Goal: Information Seeking & Learning: Learn about a topic

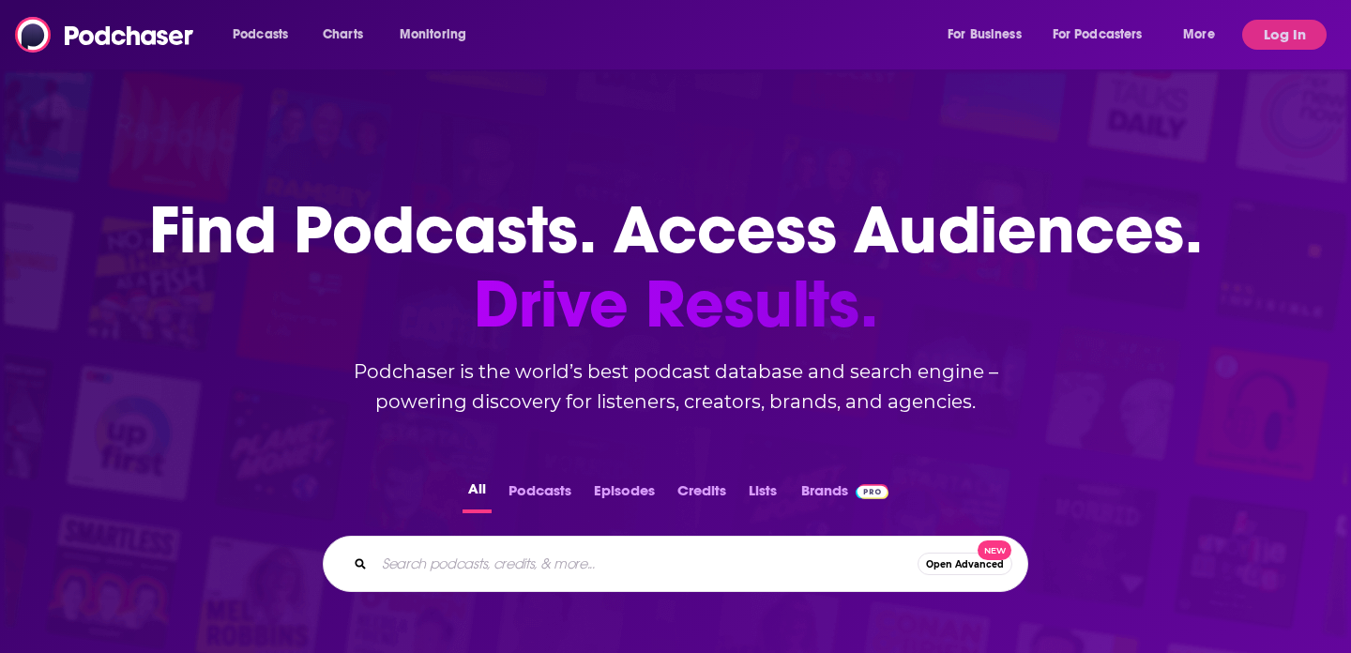
click at [522, 561] on input "Search podcasts, credits, & more..." at bounding box center [645, 564] width 543 height 30
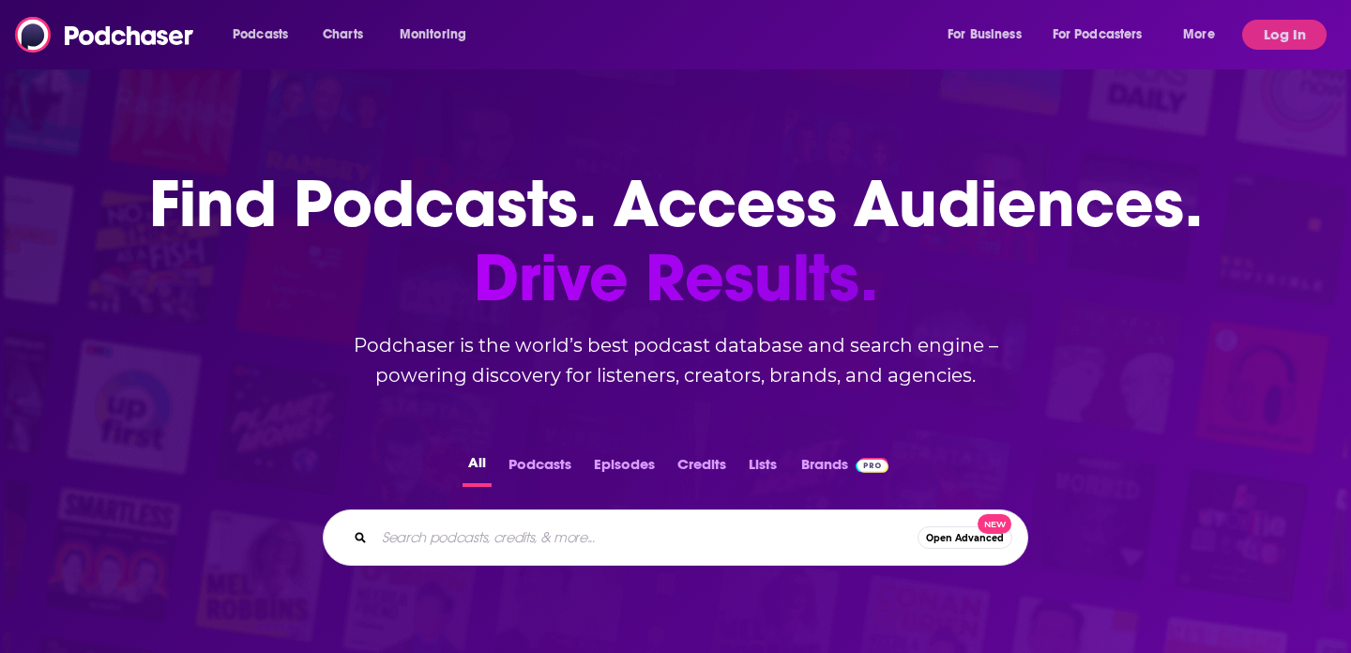
scroll to position [31, 0]
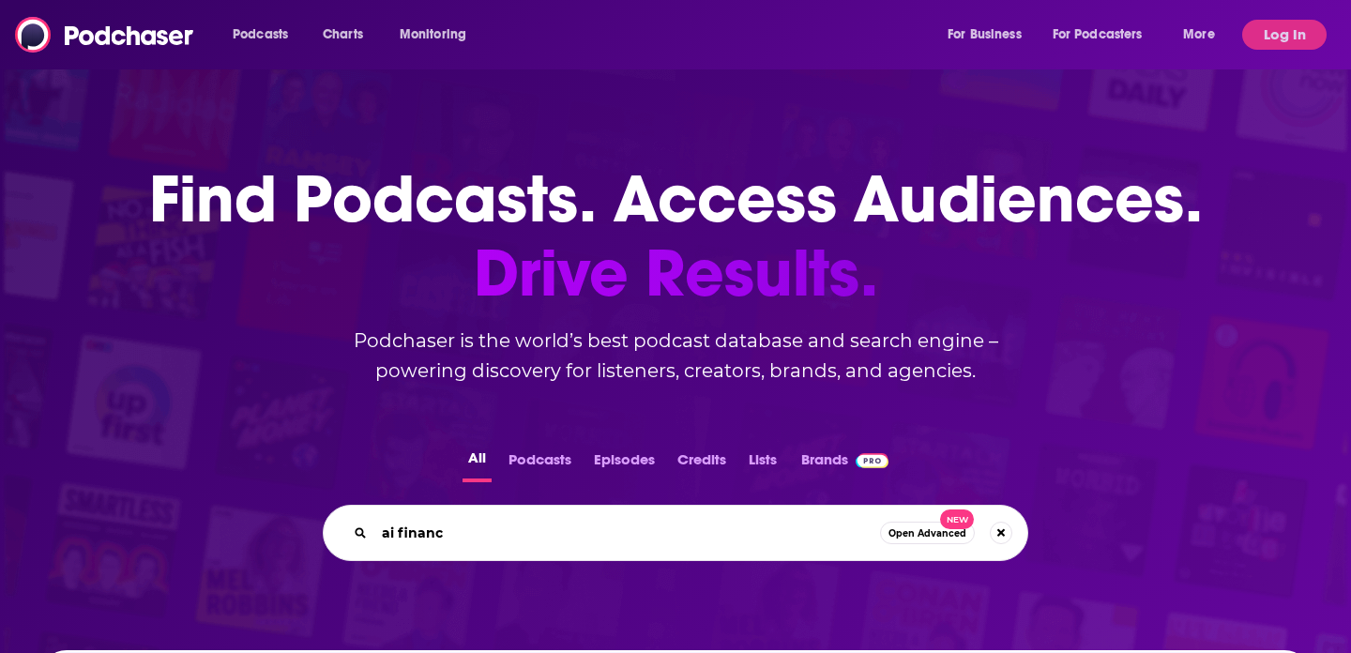
type input "ai finance"
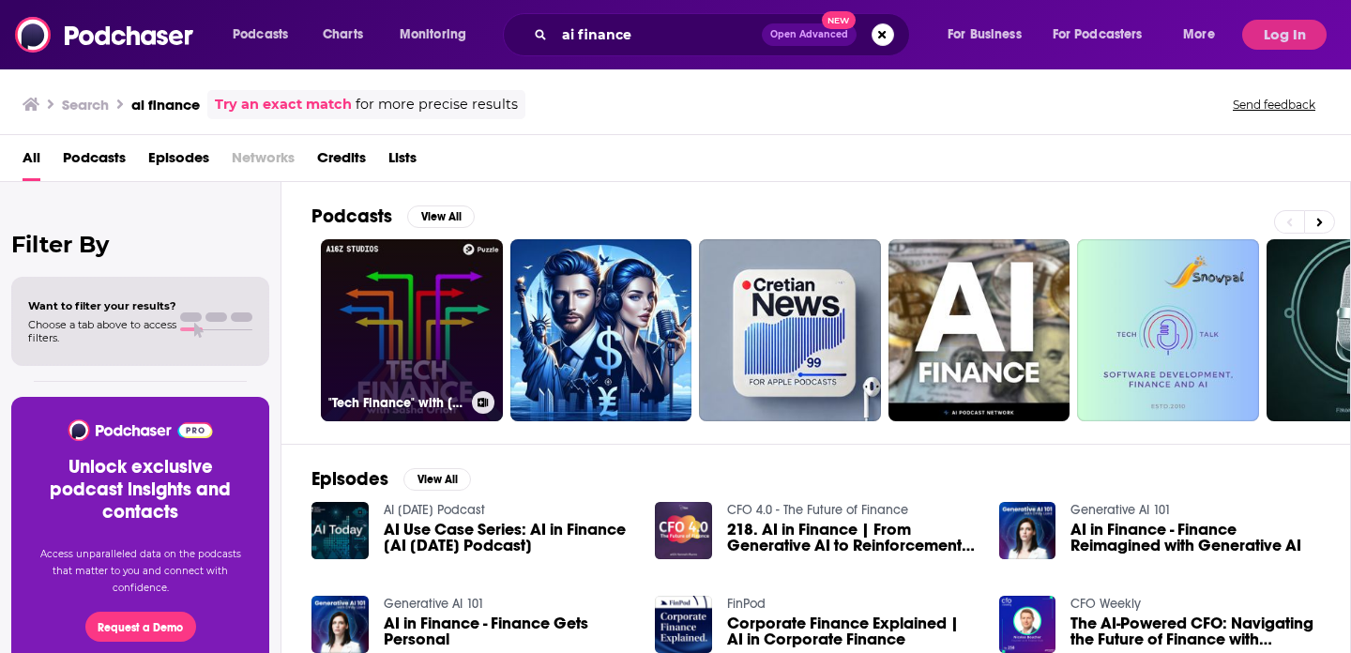
click at [365, 338] on link ""Tech Finance" with [PERSON_NAME]: B2B Fintech | AI | Finance Tech" at bounding box center [412, 330] width 182 height 182
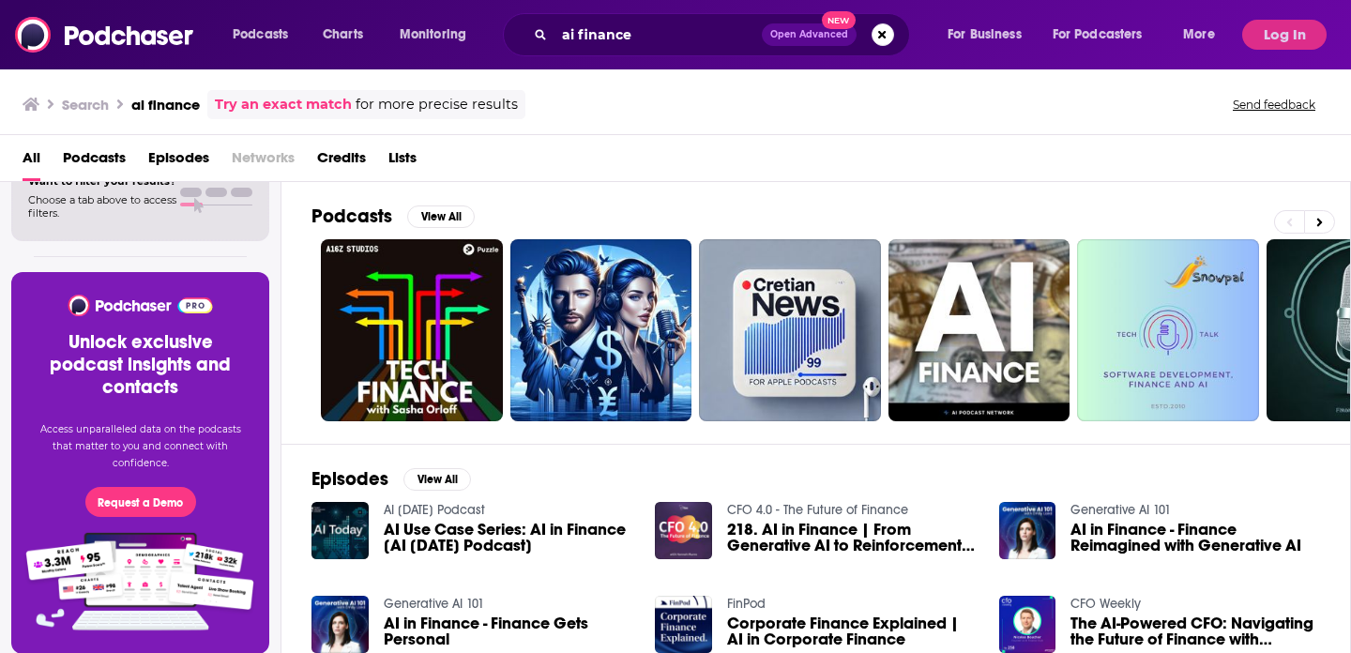
click at [123, 201] on span "Choose a tab above to access filters." at bounding box center [102, 206] width 148 height 26
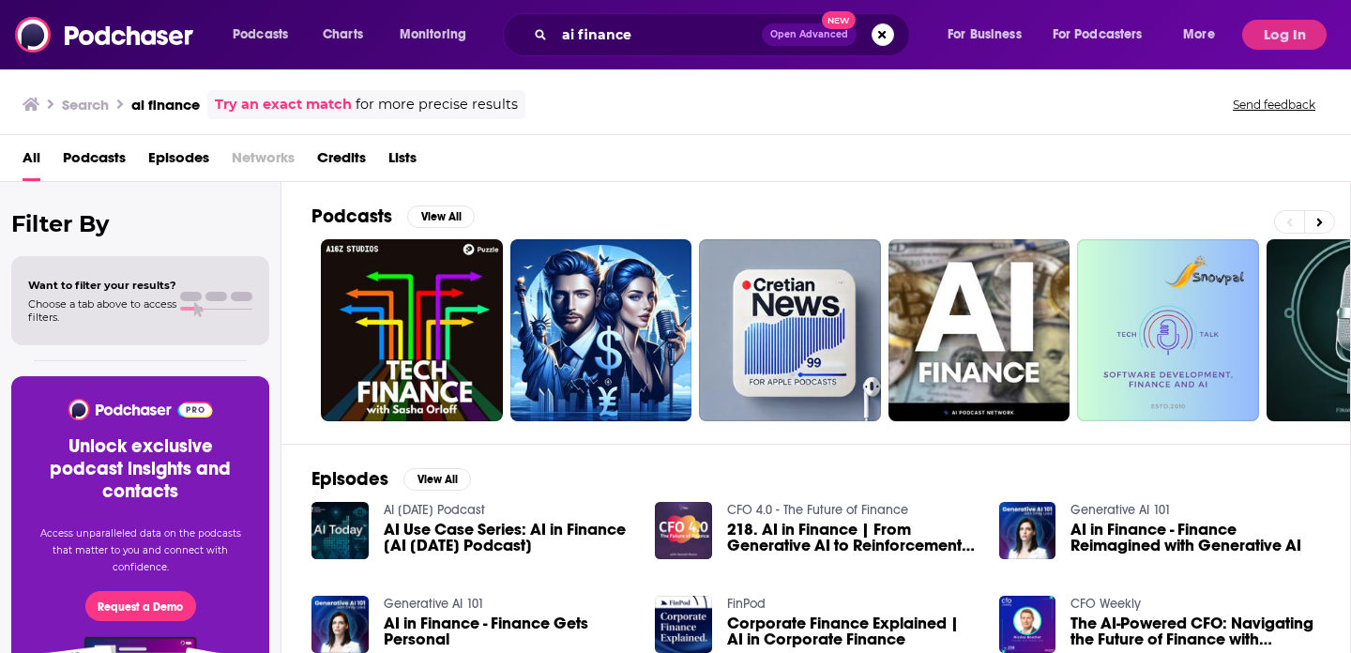
scroll to position [13, 0]
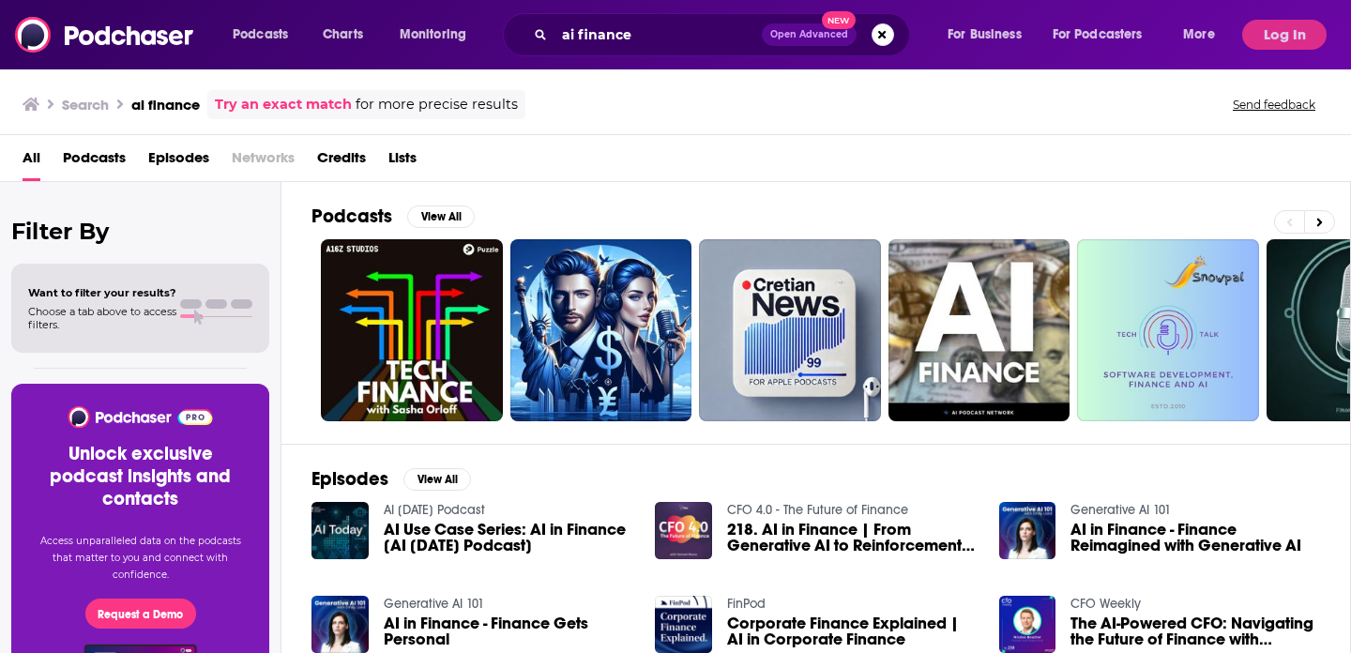
click at [86, 158] on span "Podcasts" at bounding box center [94, 162] width 63 height 38
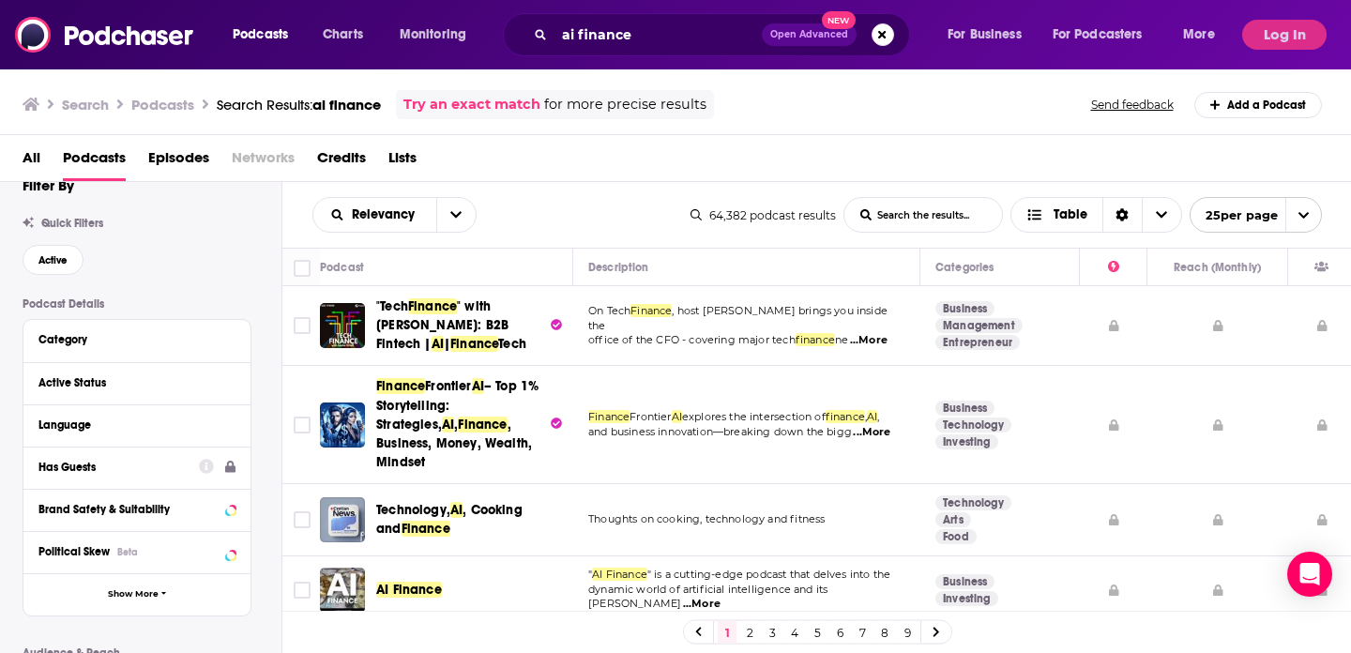
scroll to position [29, 0]
click at [105, 469] on div "Has Guests" at bounding box center [112, 466] width 148 height 13
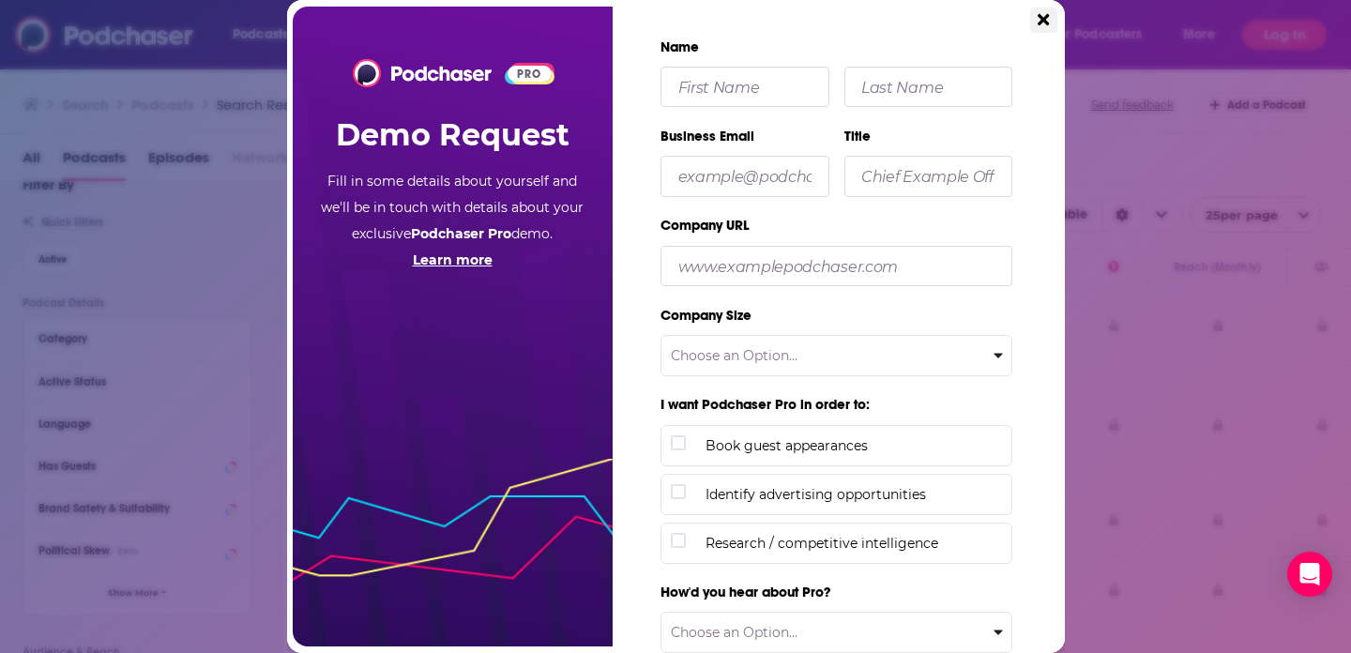
click at [1038, 15] on icon "Close" at bounding box center [1043, 19] width 11 height 11
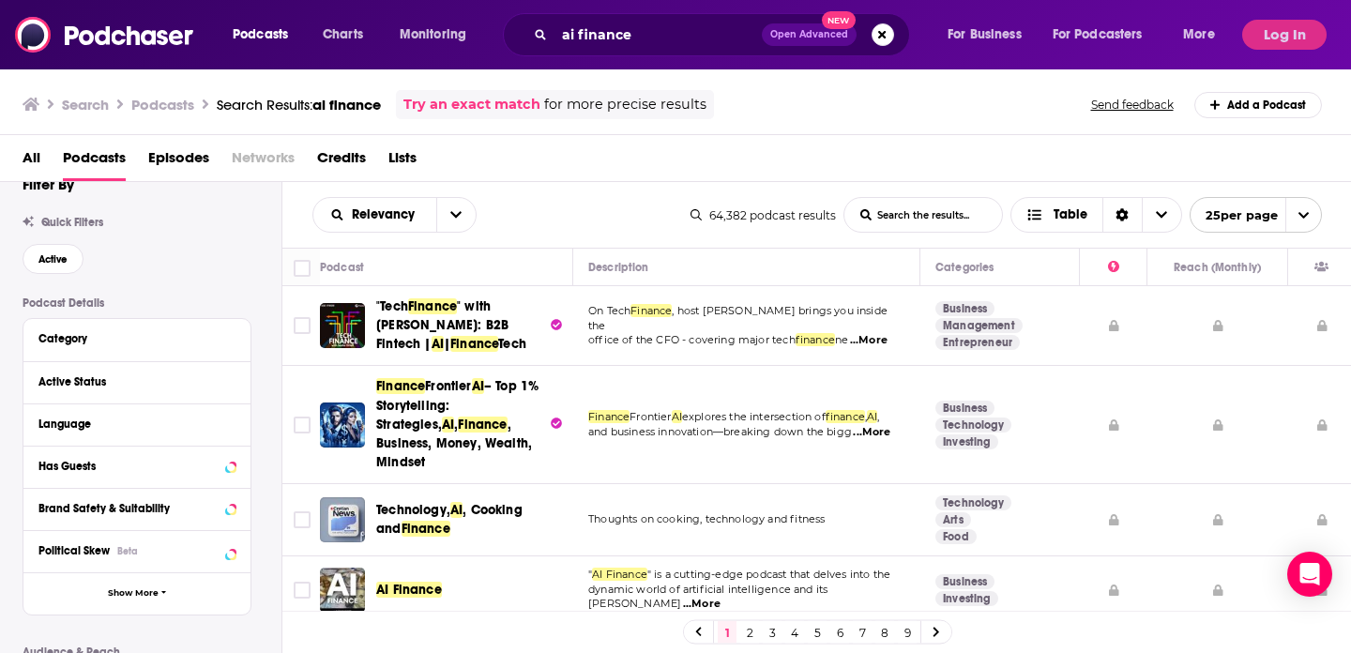
click at [1320, 39] on button "Log In" at bounding box center [1284, 35] width 84 height 30
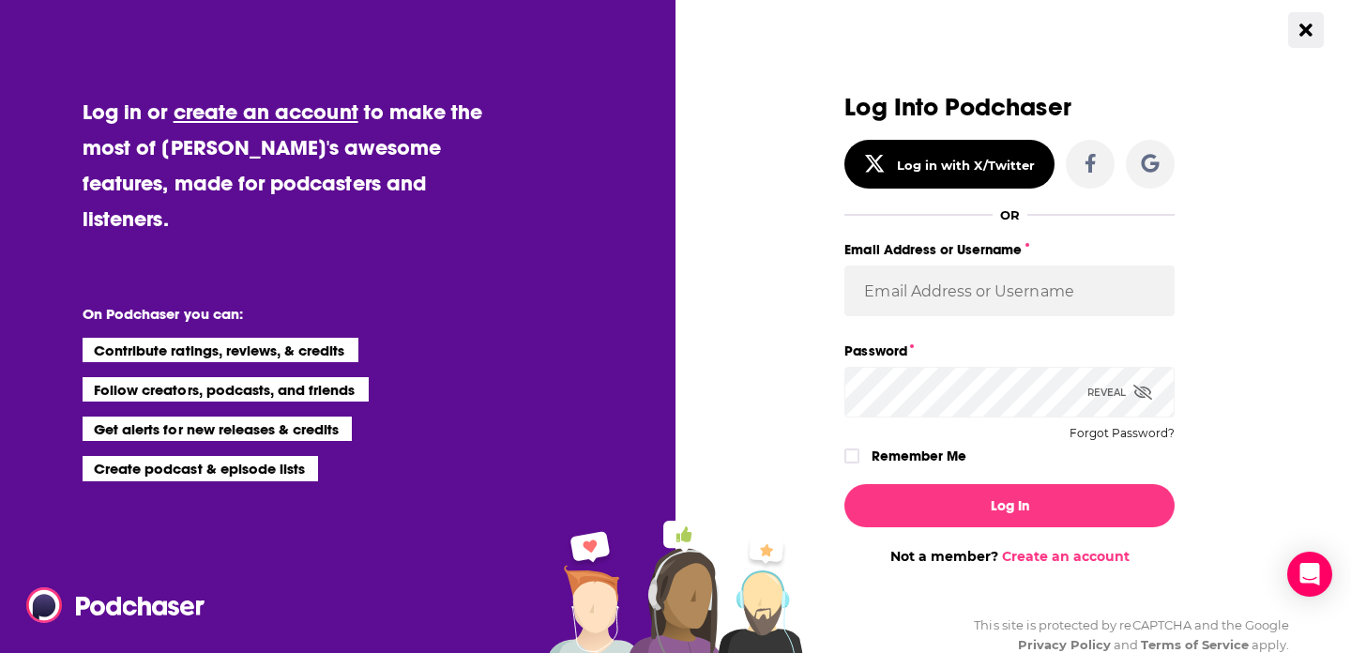
click at [1294, 29] on button "Close Button" at bounding box center [1306, 30] width 36 height 36
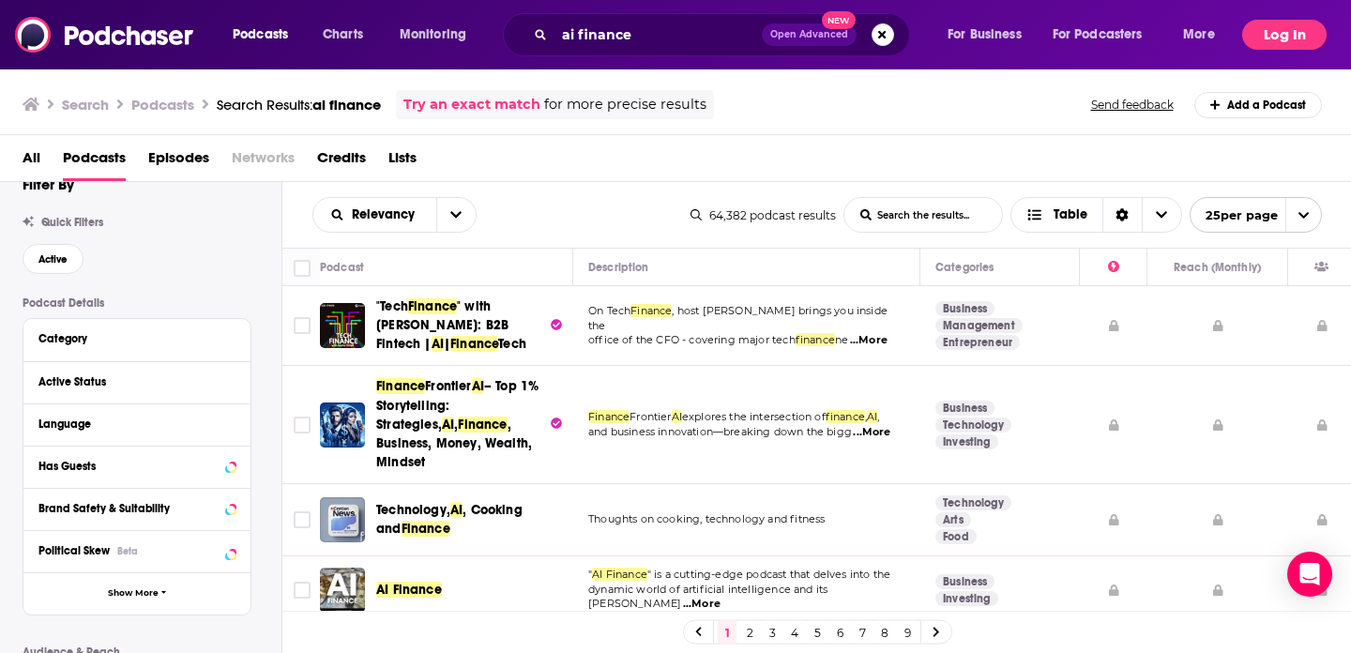
click at [1294, 29] on button "Log In" at bounding box center [1284, 35] width 84 height 30
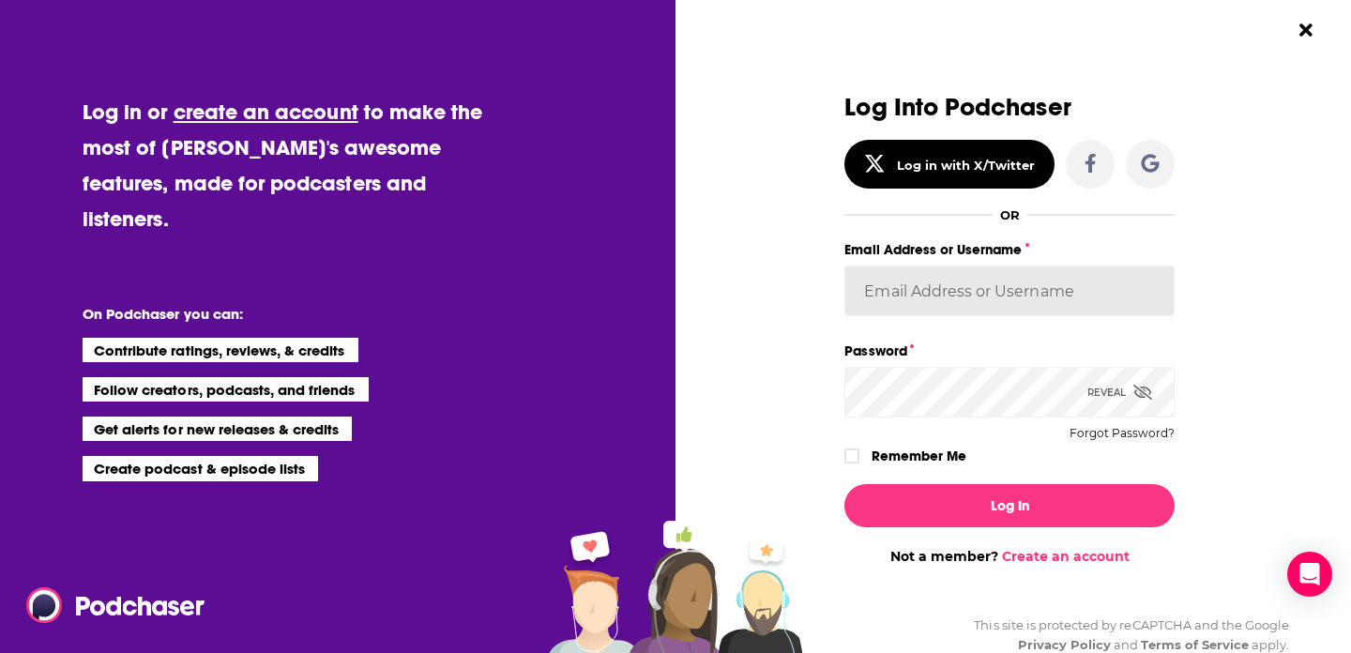
click at [925, 302] on input "Email Address or Username" at bounding box center [1009, 291] width 330 height 51
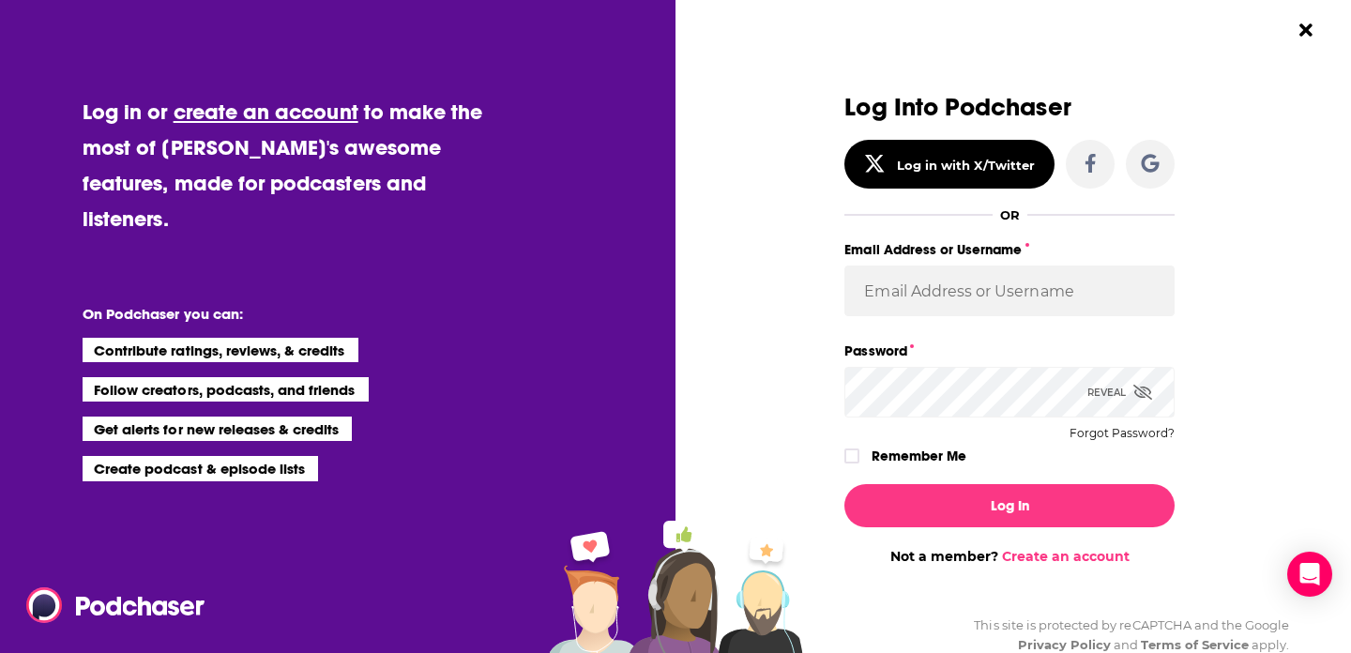
click at [757, 334] on div "Dialog" at bounding box center [679, 329] width 330 height 471
